Goal: Task Accomplishment & Management: Complete application form

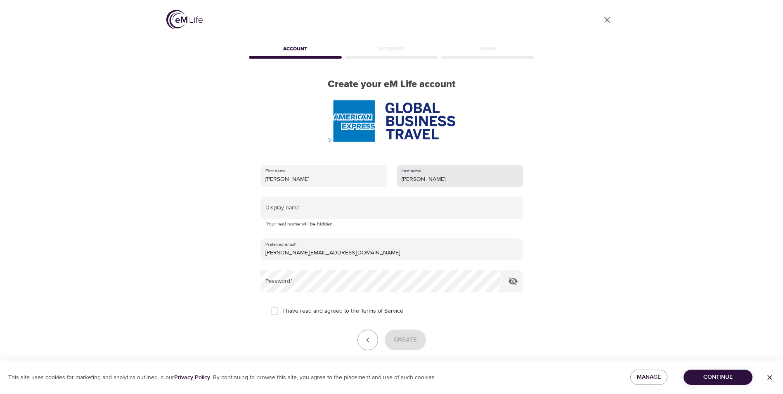
type input "[PERSON_NAME]"
click at [276, 312] on input "I have read and agreed to the Terms of Service" at bounding box center [274, 310] width 17 height 17
checkbox input "true"
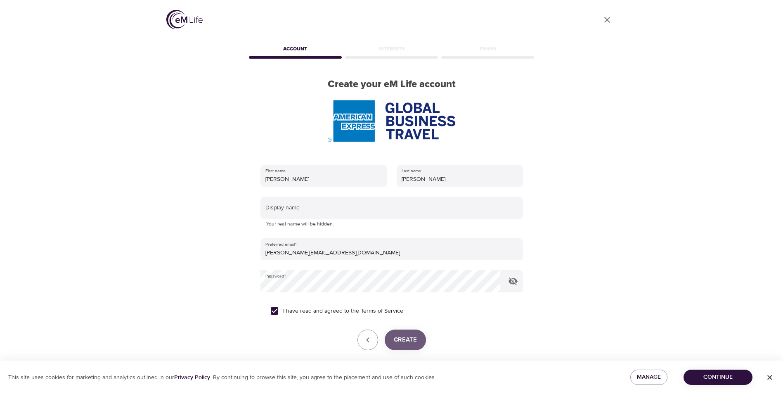
click at [400, 333] on button "Create" at bounding box center [405, 339] width 41 height 21
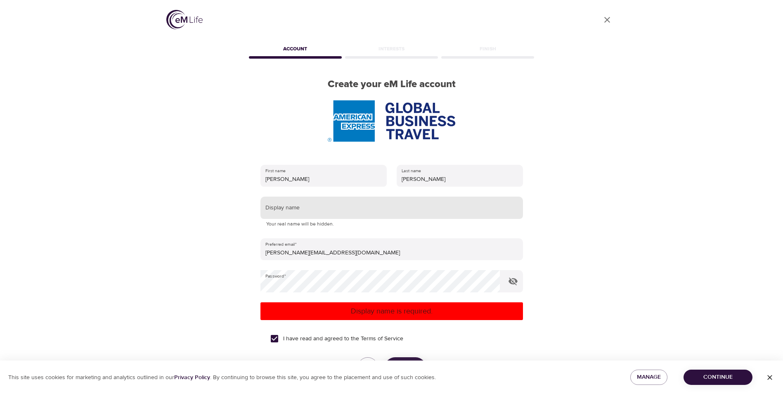
click at [296, 212] on input "text" at bounding box center [391, 207] width 263 height 22
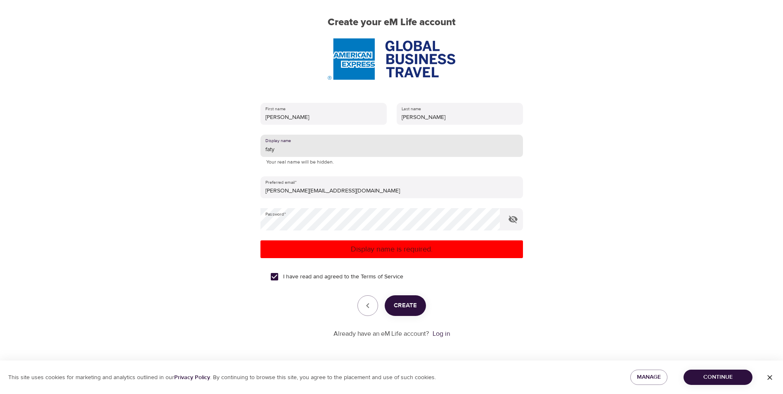
scroll to position [62, 0]
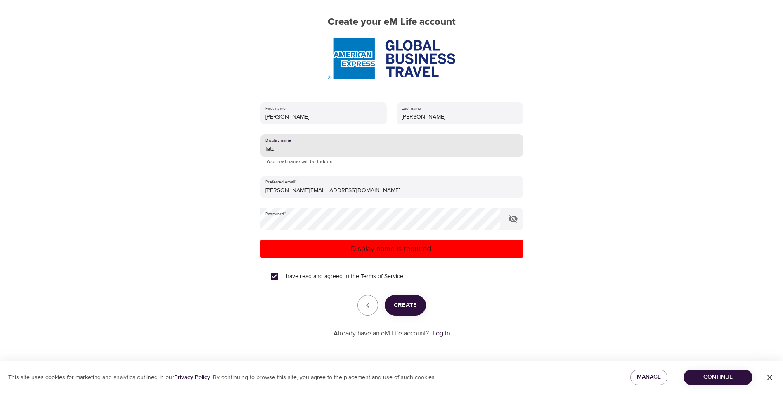
type input "fatu"
click at [408, 307] on span "Create" at bounding box center [405, 305] width 23 height 11
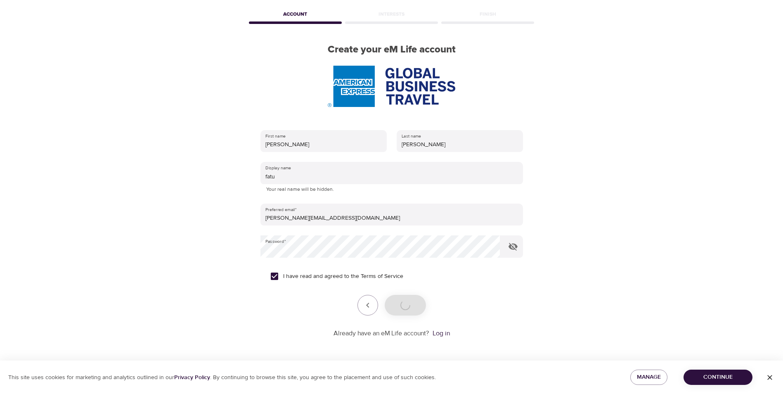
scroll to position [35, 0]
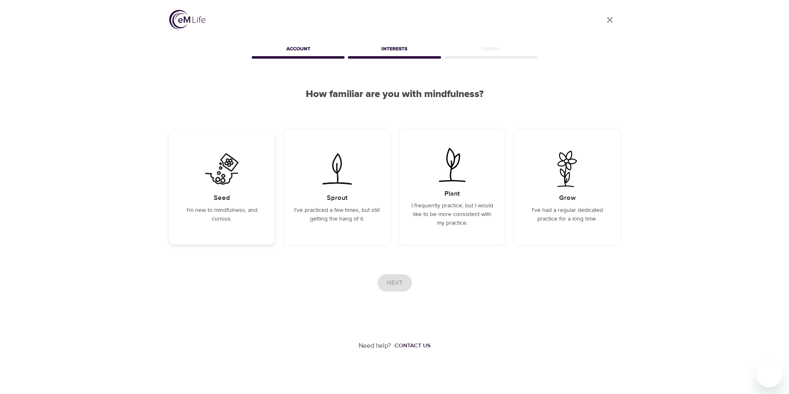
click at [214, 186] on img at bounding box center [222, 169] width 42 height 36
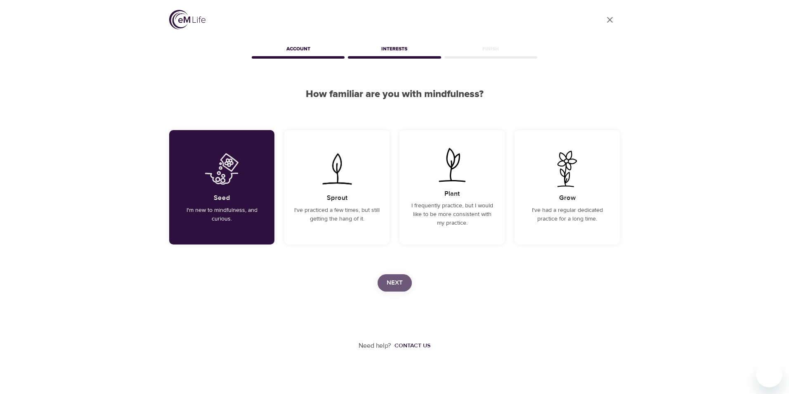
click at [402, 278] on span "Next" at bounding box center [395, 282] width 16 height 11
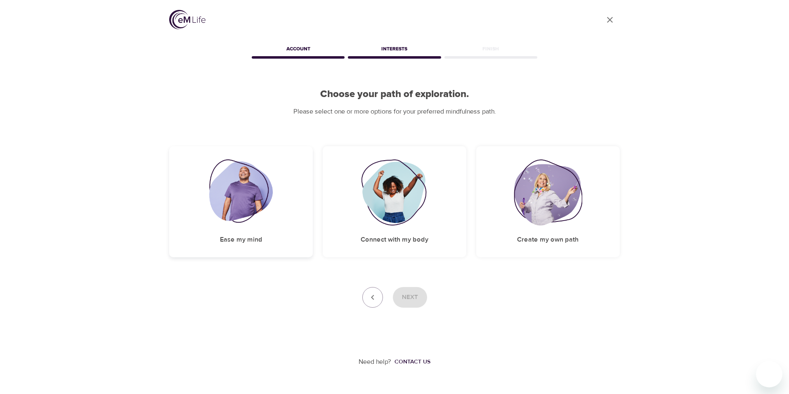
click at [238, 216] on img at bounding box center [241, 192] width 64 height 66
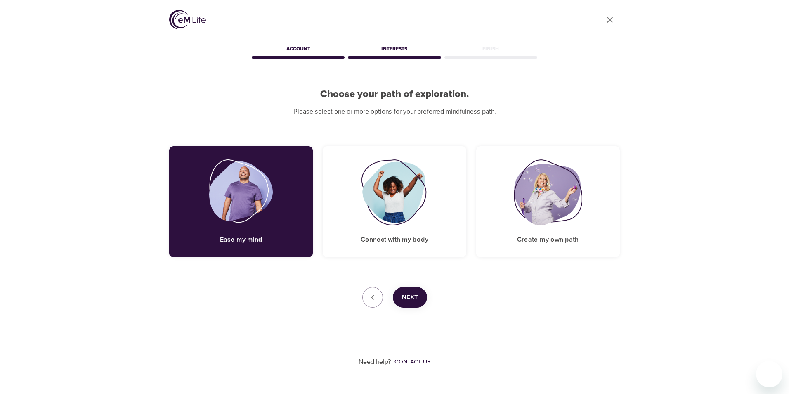
click at [404, 296] on span "Next" at bounding box center [410, 297] width 16 height 11
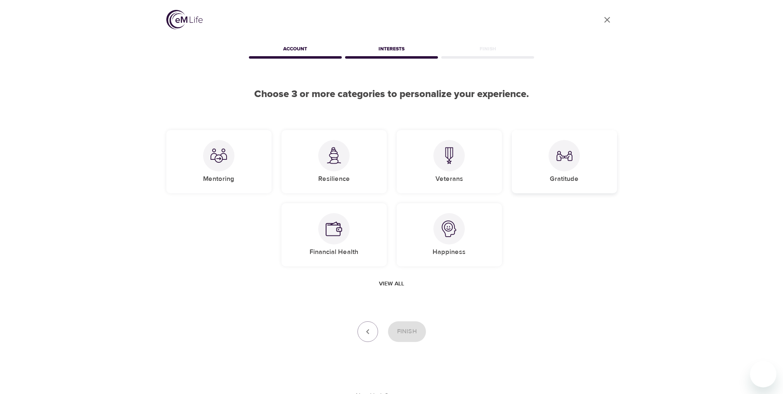
click at [568, 169] on div at bounding box center [564, 155] width 31 height 31
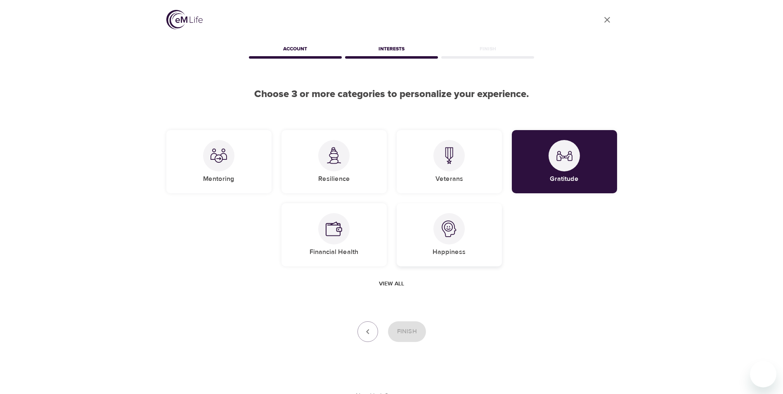
click at [454, 228] on img at bounding box center [449, 228] width 17 height 17
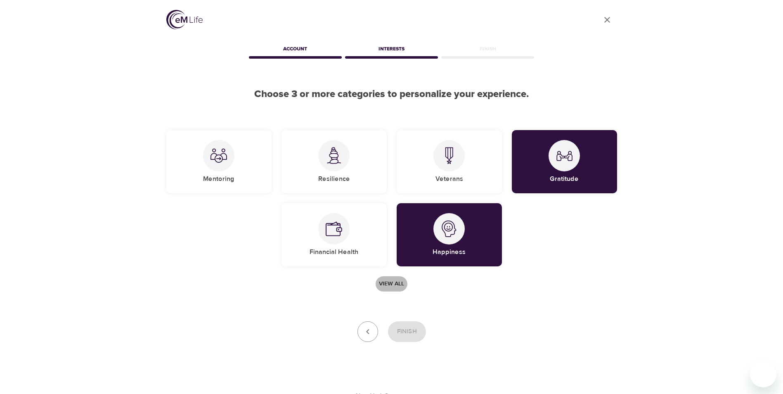
click at [383, 283] on span "View all" at bounding box center [391, 284] width 25 height 10
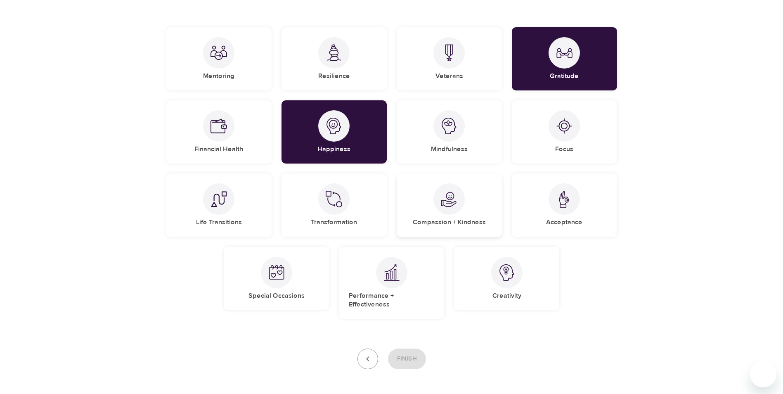
scroll to position [124, 0]
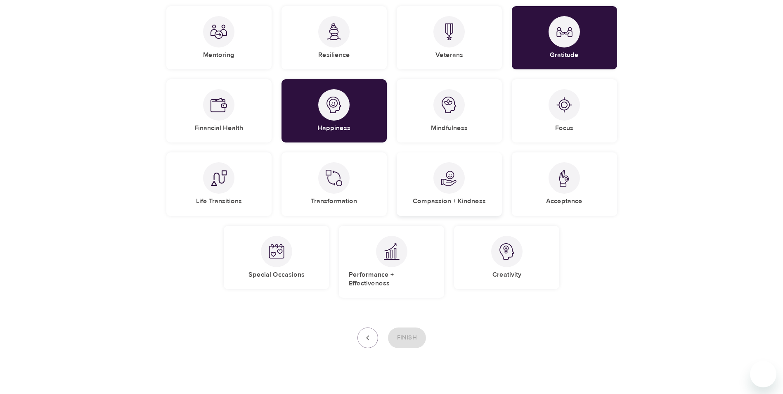
click at [452, 166] on div at bounding box center [448, 177] width 31 height 31
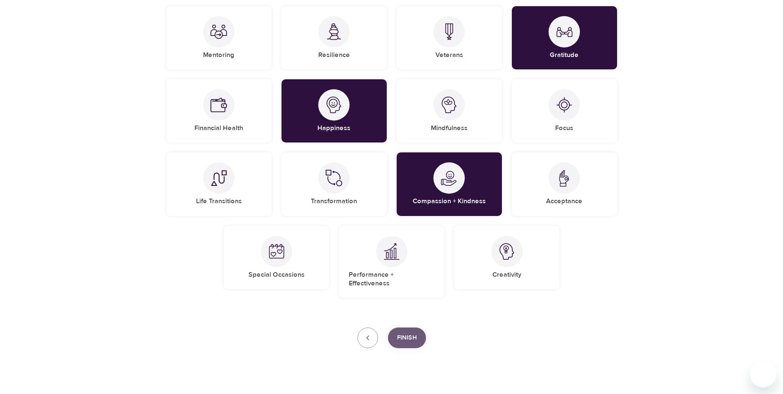
click at [414, 332] on span "Finish" at bounding box center [407, 337] width 20 height 11
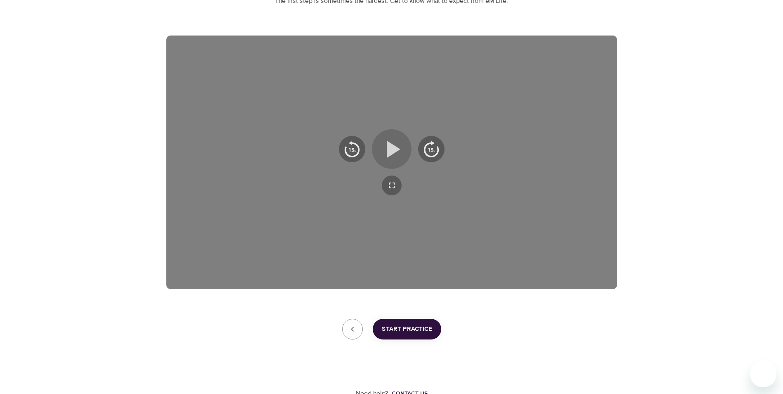
click at [400, 140] on icon "button" at bounding box center [392, 149] width 30 height 30
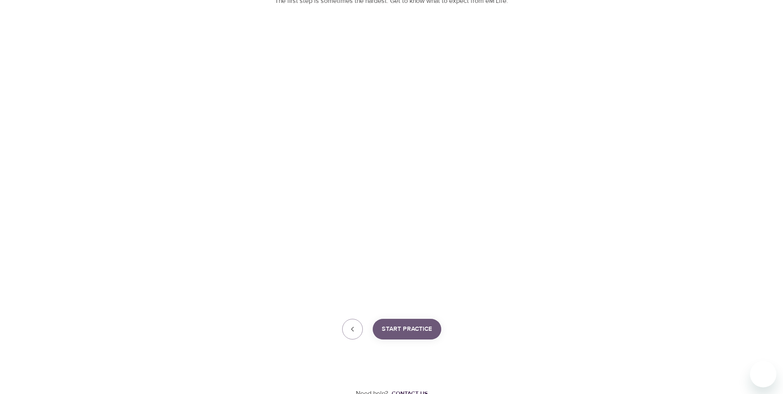
click at [412, 336] on button "Start Practice" at bounding box center [407, 329] width 69 height 21
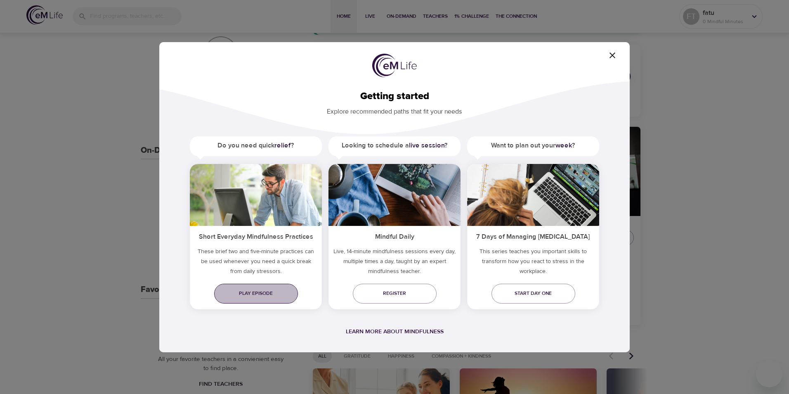
click at [253, 293] on span "Play episode" at bounding box center [256, 293] width 71 height 9
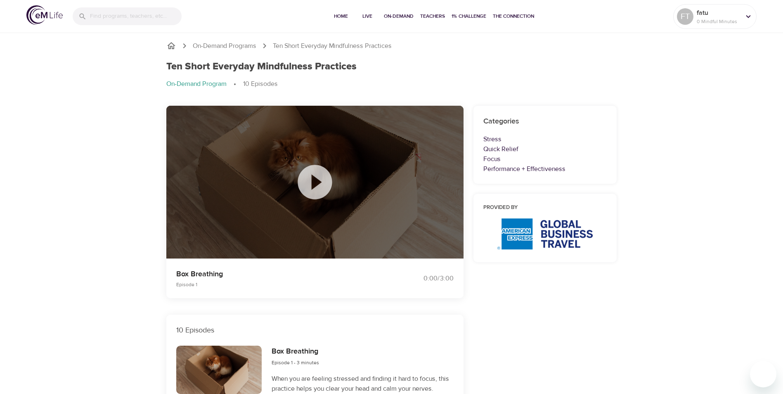
click at [312, 173] on icon at bounding box center [315, 182] width 34 height 34
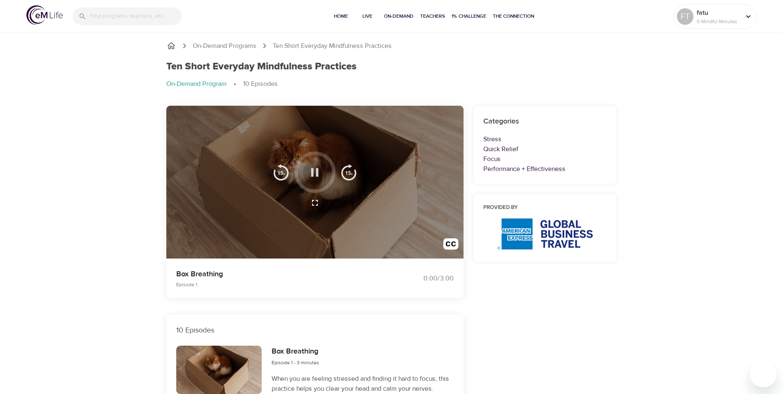
click at [319, 170] on icon "button" at bounding box center [315, 172] width 14 height 14
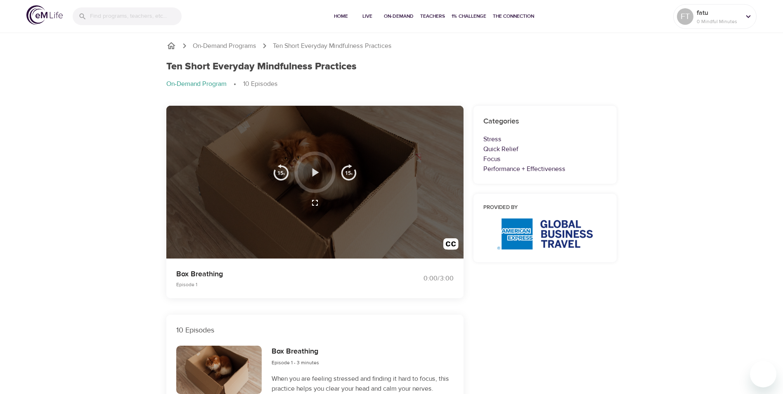
click at [319, 170] on icon "button" at bounding box center [315, 172] width 14 height 14
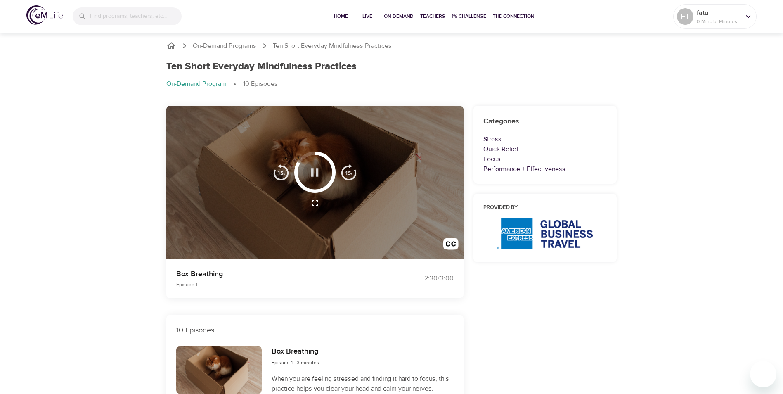
click at [315, 170] on icon "button" at bounding box center [315, 172] width 14 height 14
